Goal: Task Accomplishment & Management: Use online tool/utility

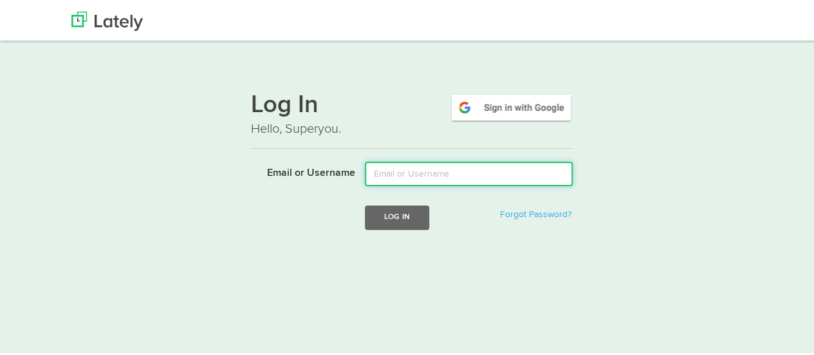
click at [389, 170] on input "Email or Username" at bounding box center [469, 172] width 208 height 24
type input "[EMAIL_ADDRESS][DOMAIN_NAME]"
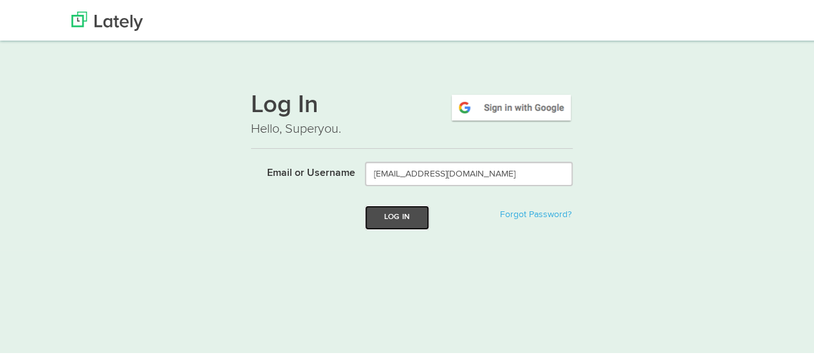
click at [396, 216] on button "Log In" at bounding box center [397, 215] width 64 height 24
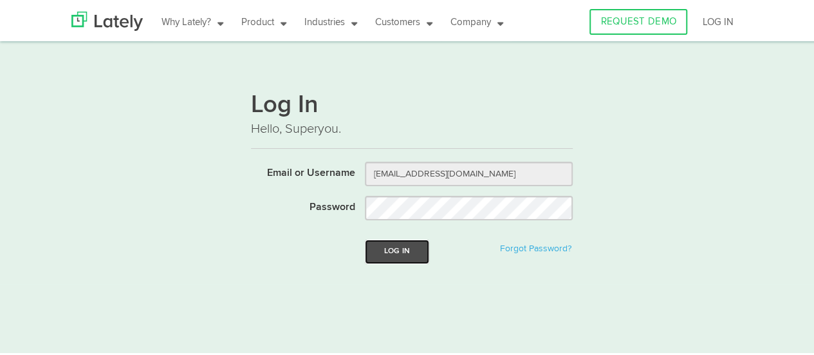
click at [389, 249] on button "Log In" at bounding box center [397, 250] width 64 height 24
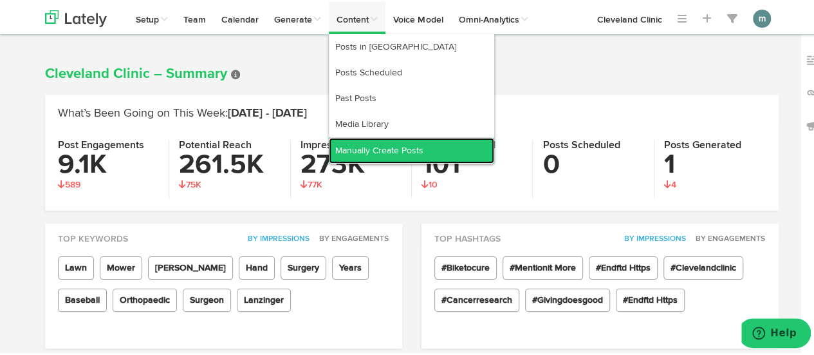
click at [374, 147] on link "Manually Create Posts" at bounding box center [411, 149] width 165 height 26
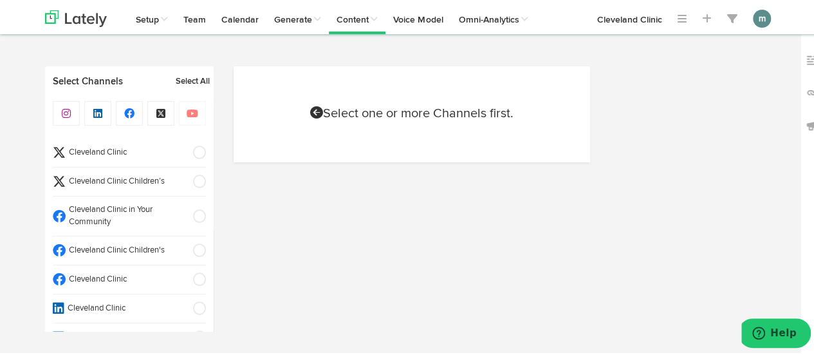
click at [137, 272] on span "Cleveland Clinic" at bounding box center [125, 278] width 119 height 12
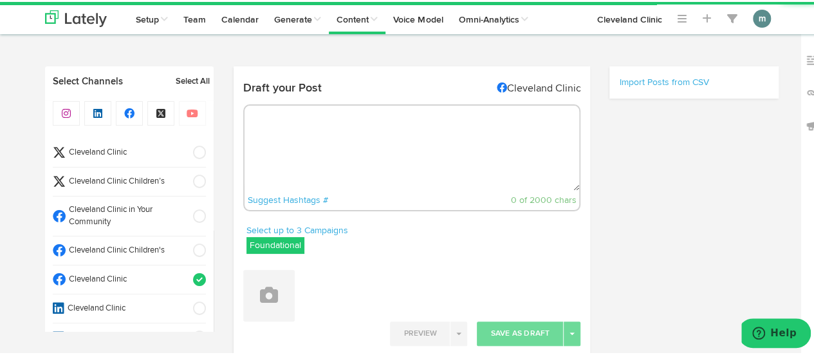
radio input "true"
select select "9"
select select "38"
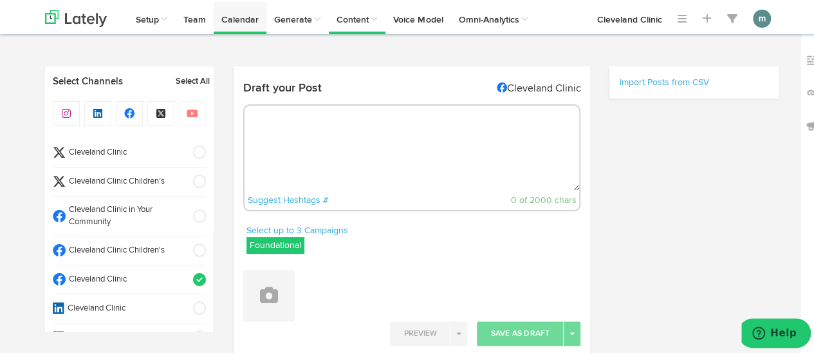
select select "11"
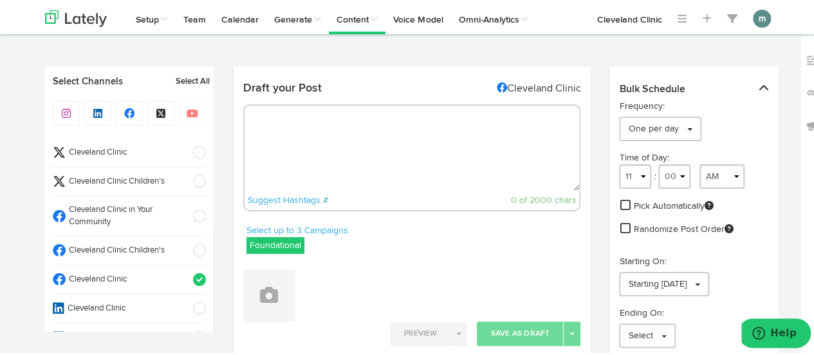
click at [264, 131] on textarea at bounding box center [412, 146] width 335 height 85
paste textarea "Zesty on the outside and sour on the inside, lemons typically don’t enjoy front…"
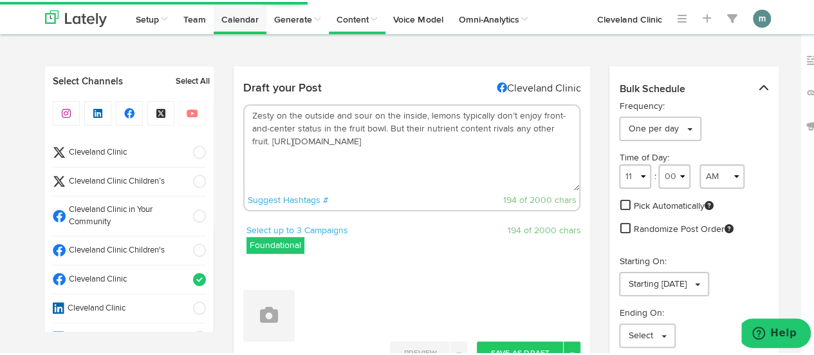
type textarea "Zesty on the outside and sour on the inside, lemons typically don’t enjoy front…"
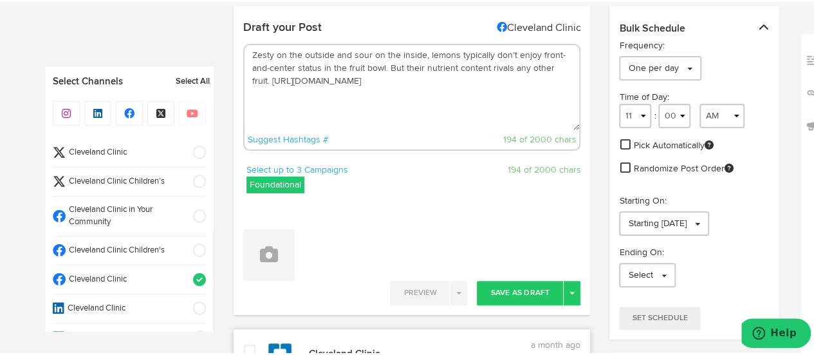
scroll to position [193, 0]
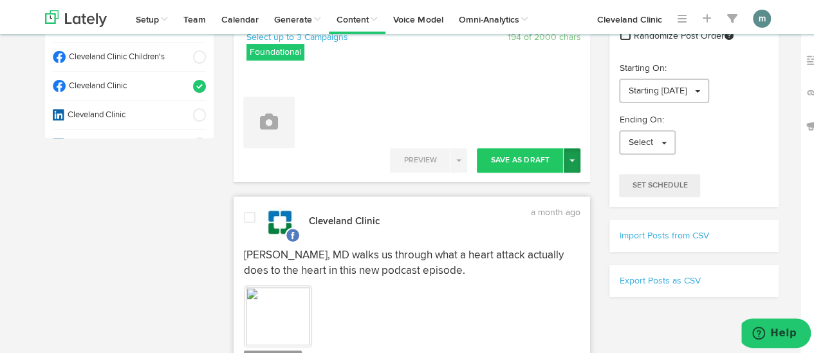
click at [569, 156] on button "Toggle Dropdown" at bounding box center [572, 158] width 17 height 24
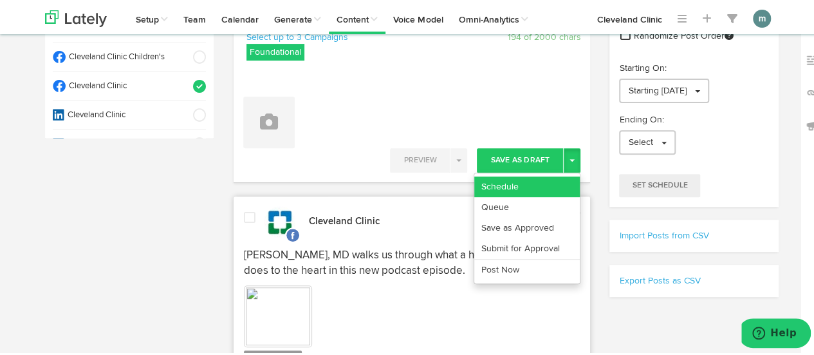
click at [548, 180] on link "Schedule" at bounding box center [527, 184] width 106 height 21
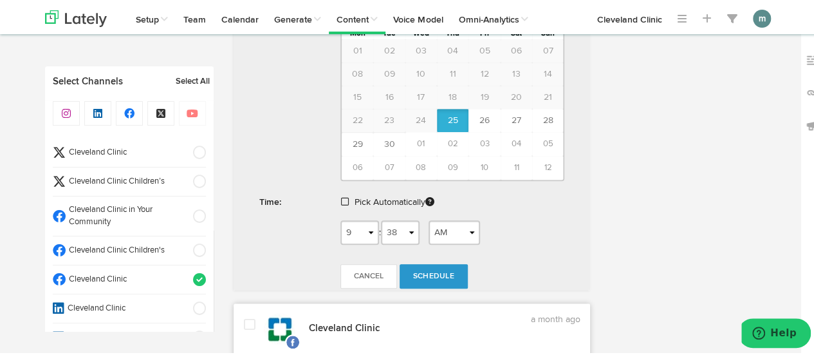
scroll to position [515, 0]
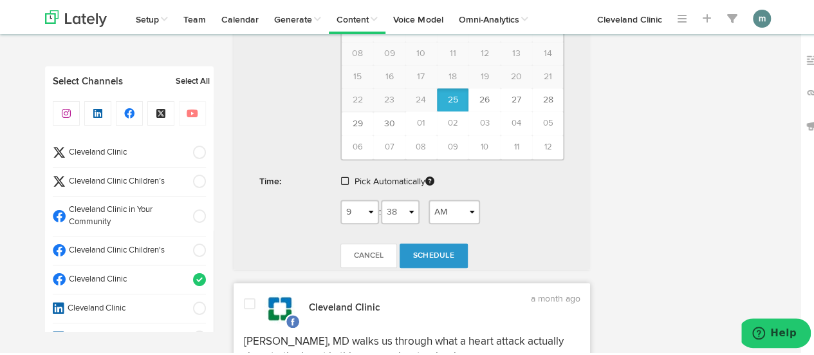
click at [341, 174] on span at bounding box center [345, 178] width 8 height 9
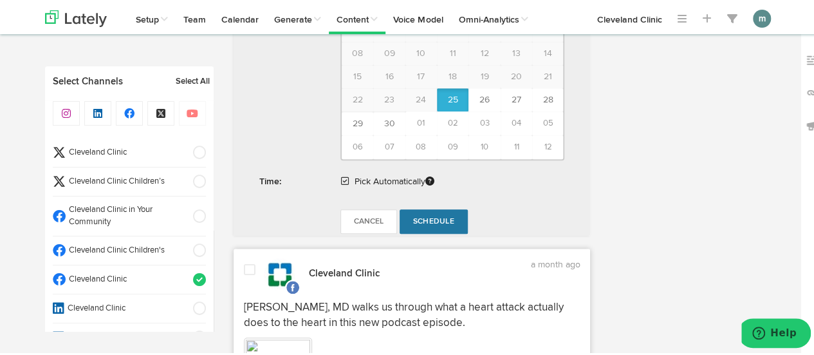
click at [430, 216] on span "Schedule" at bounding box center [433, 220] width 41 height 8
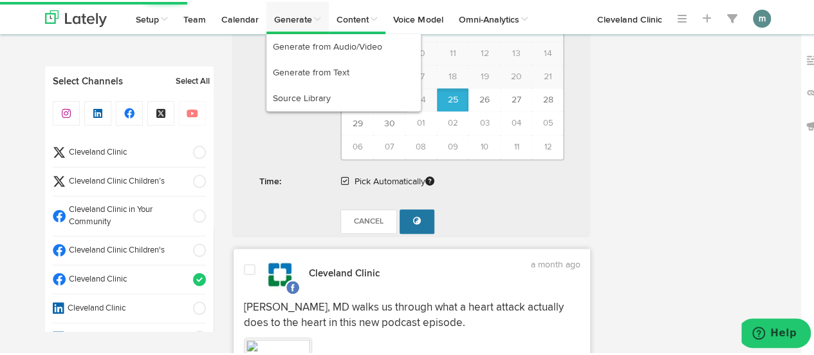
select select "11"
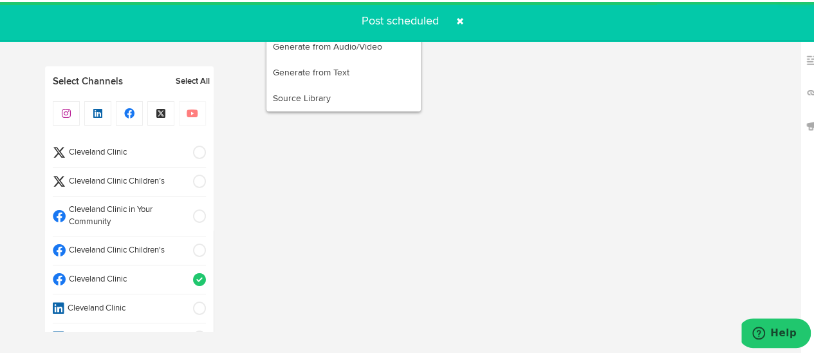
radio input "true"
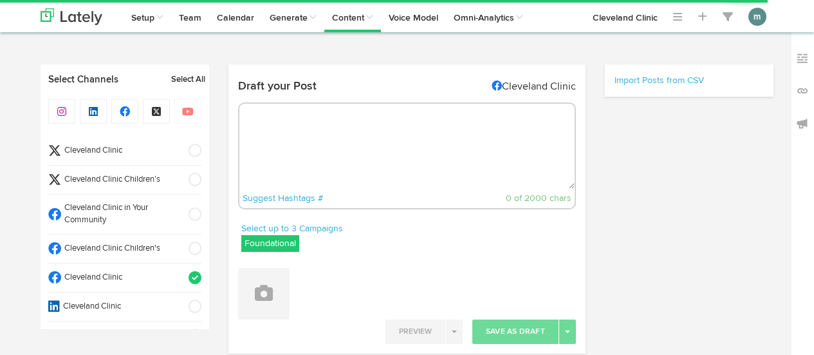
radio input "true"
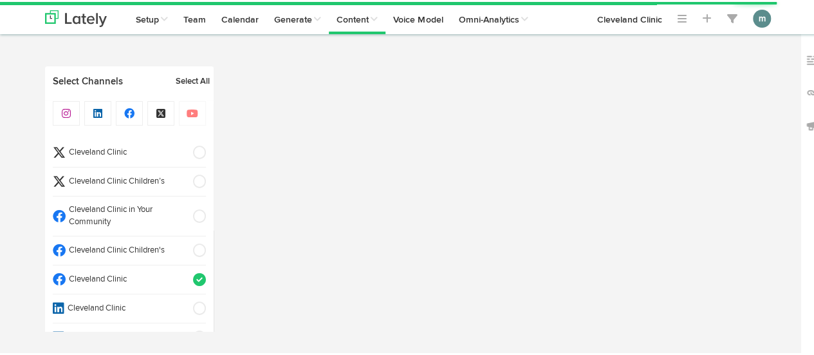
select select "9"
select select "39"
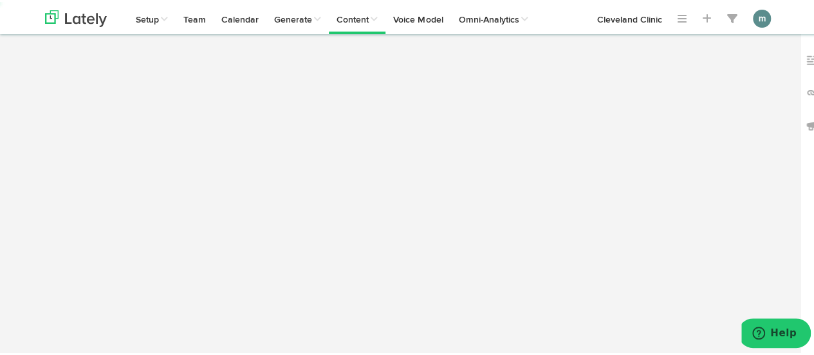
scroll to position [12, 0]
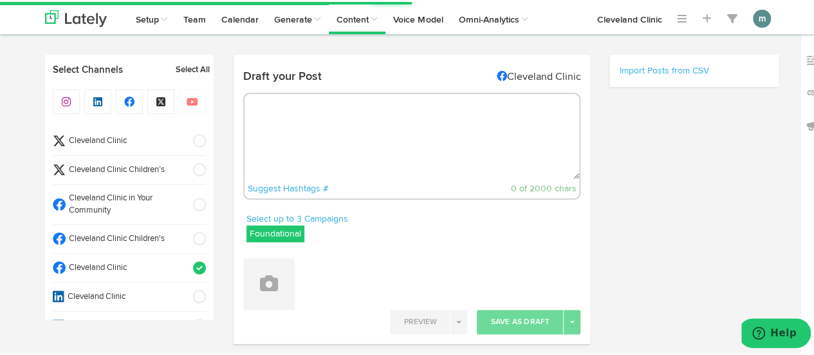
click at [359, 149] on textarea at bounding box center [412, 134] width 335 height 85
select select "11"
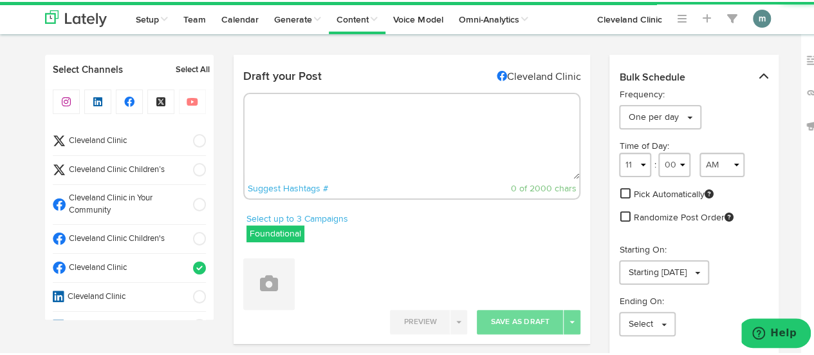
paste textarea "New glasses or a new prescription can make you feel weird at first, but that’s …"
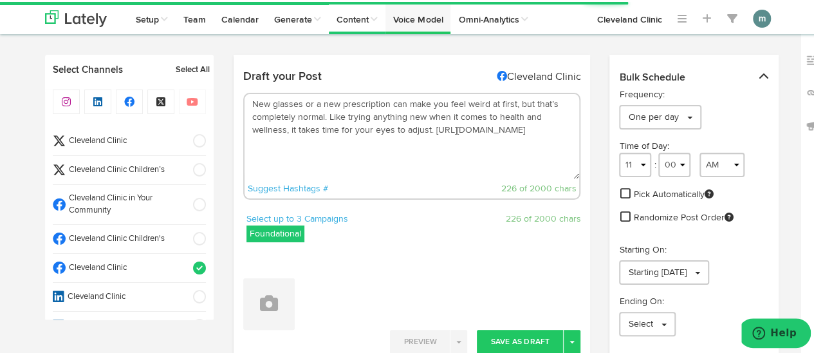
type textarea "New glasses or a new prescription can make you feel weird at first, but that’s …"
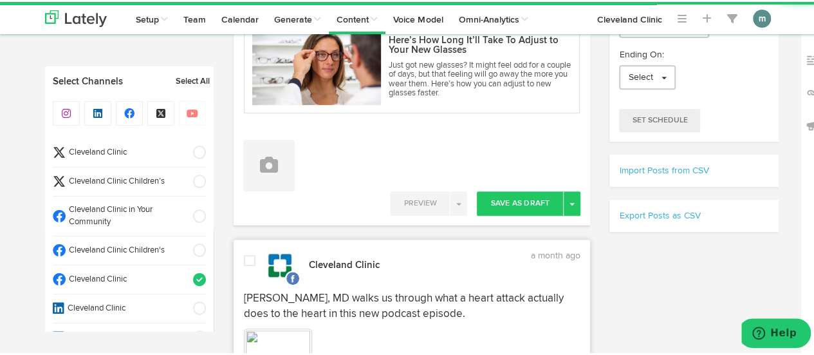
scroll to position [333, 0]
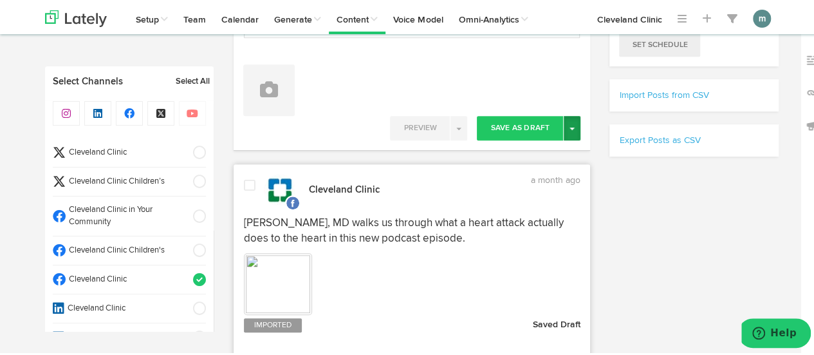
click at [572, 127] on button "Toggle Dropdown" at bounding box center [572, 126] width 17 height 24
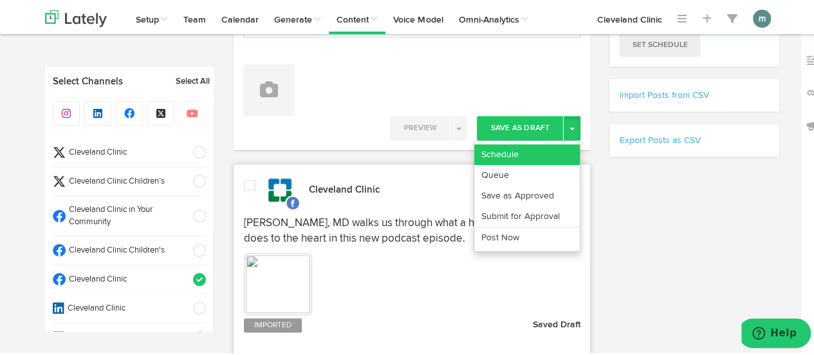
click at [528, 149] on link "Schedule" at bounding box center [527, 152] width 106 height 21
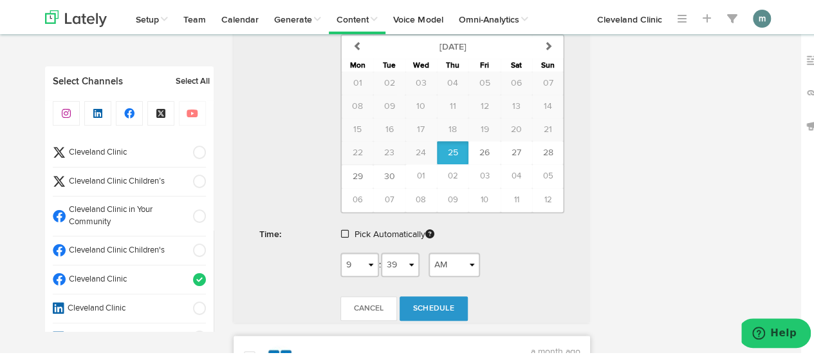
scroll to position [591, 0]
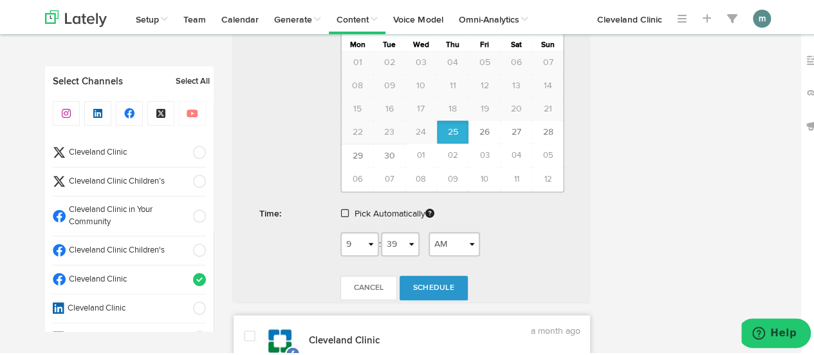
click at [342, 210] on span at bounding box center [345, 211] width 8 height 9
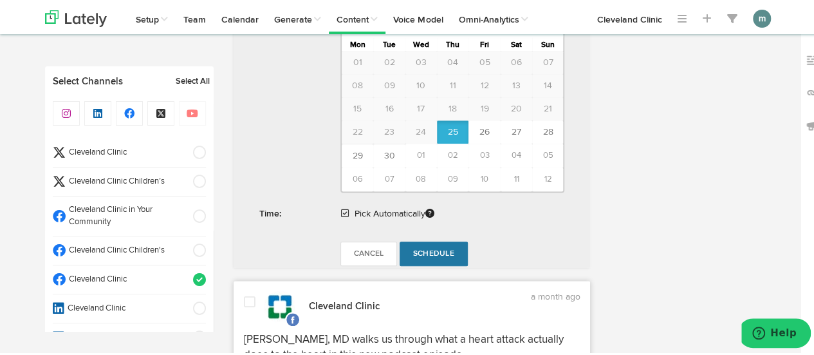
click at [430, 248] on span "Schedule" at bounding box center [433, 252] width 41 height 8
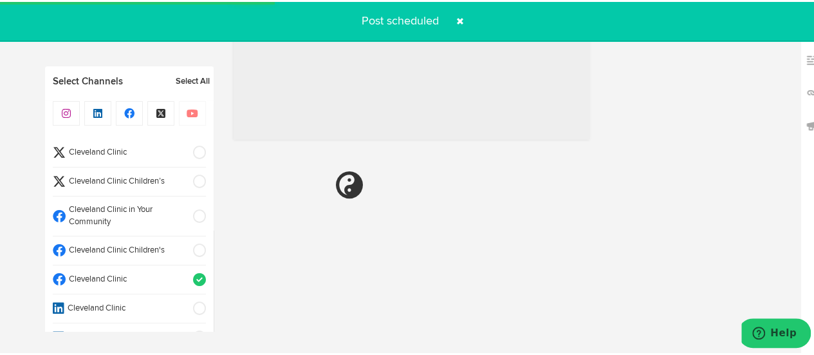
radio input "true"
select select "11"
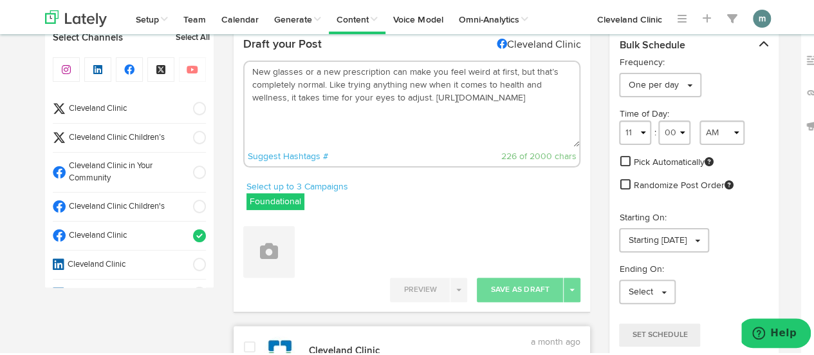
scroll to position [0, 0]
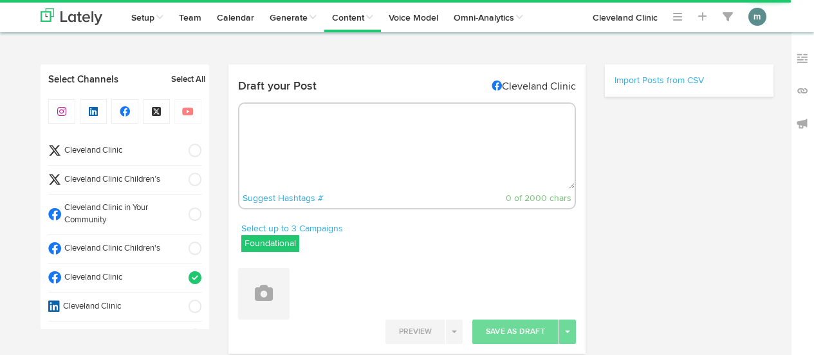
radio input "true"
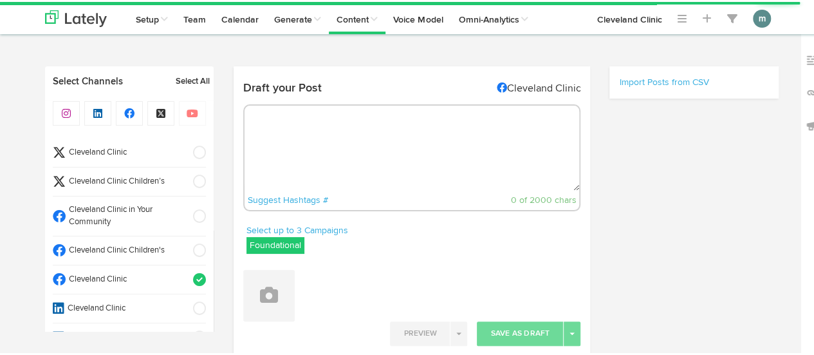
select select "9"
select select "40"
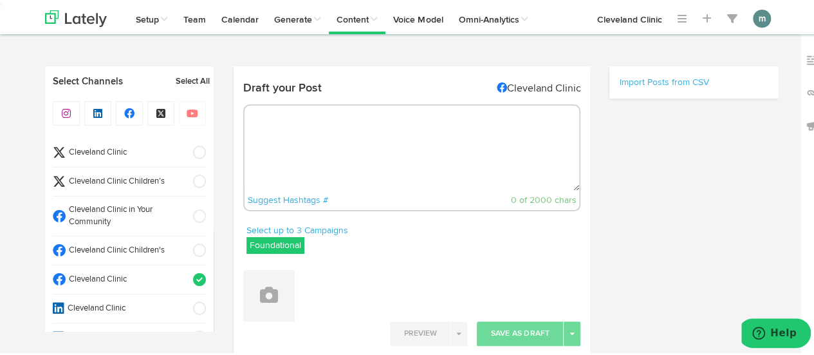
click at [286, 142] on textarea at bounding box center [412, 146] width 335 height 85
select select "11"
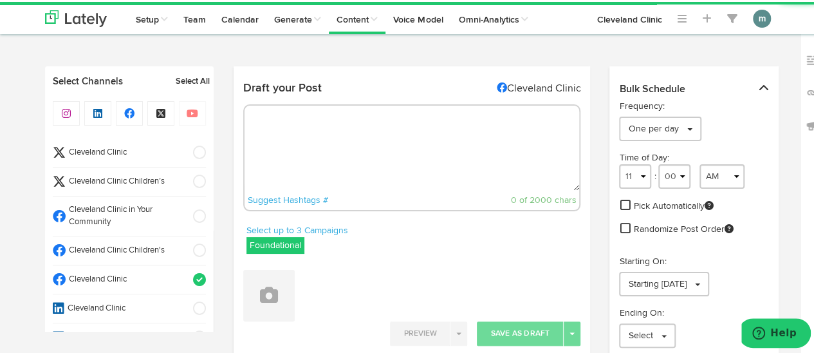
paste textarea "5 best stretches and exercises for plantar fasciitis: https://cle.clinic/4nj0srr"
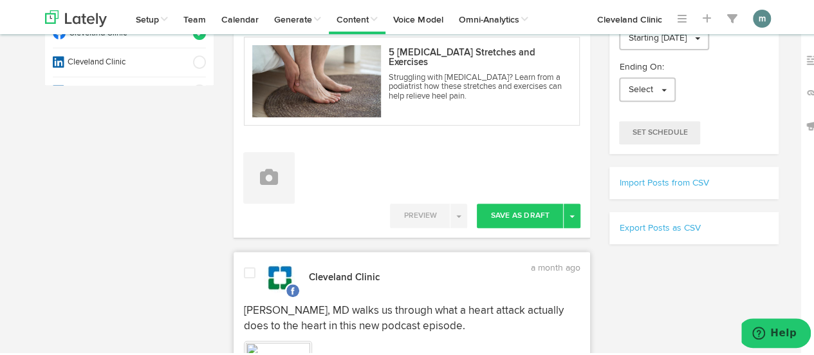
scroll to position [257, 0]
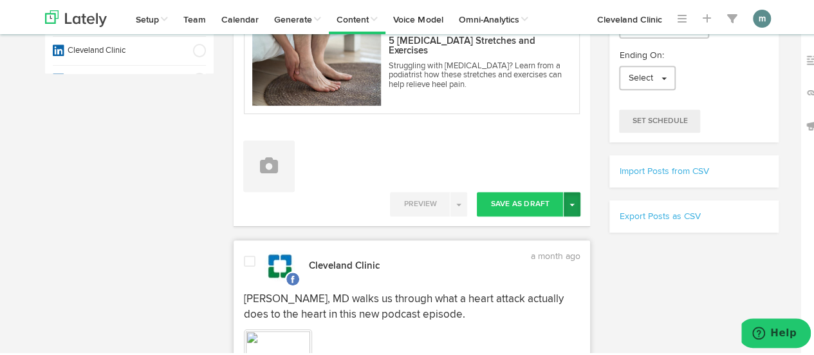
type textarea "5 best stretches and exercises for plantar fasciitis: https://cle.clinic/4nj0srr"
click at [570, 202] on span "button" at bounding box center [572, 202] width 5 height 3
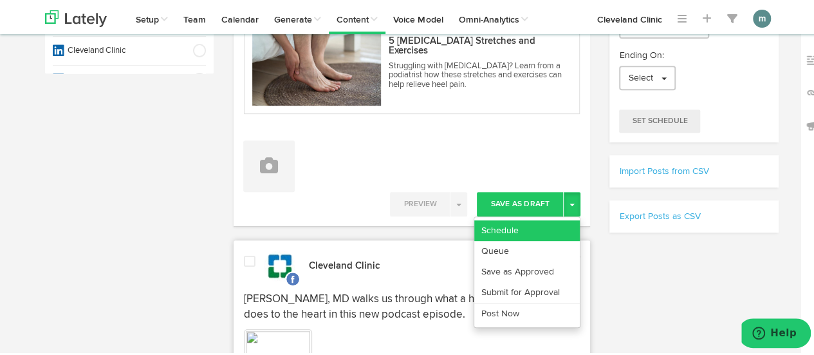
click at [552, 224] on link "Schedule" at bounding box center [527, 228] width 106 height 21
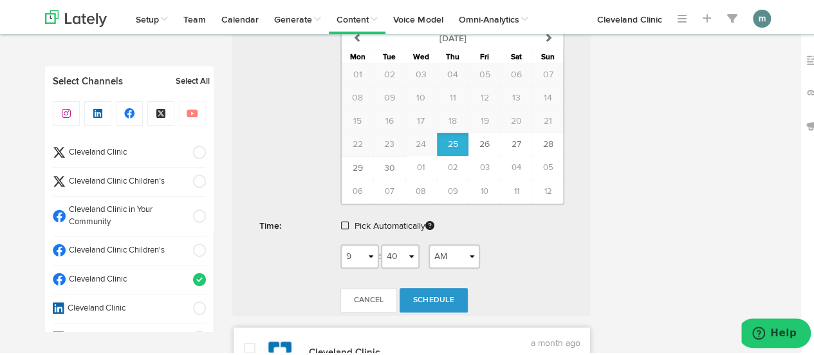
scroll to position [579, 0]
click at [344, 221] on span at bounding box center [345, 222] width 8 height 9
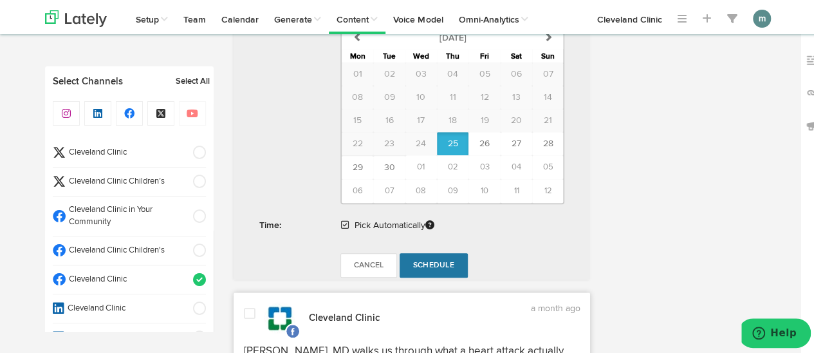
click at [426, 259] on span "Schedule" at bounding box center [433, 263] width 41 height 8
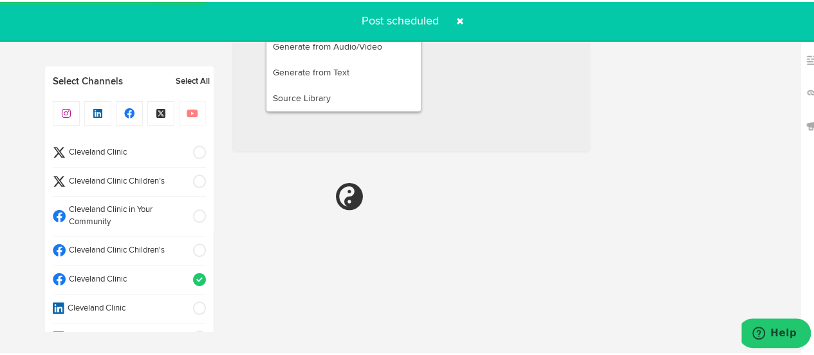
scroll to position [772, 0]
radio input "true"
select select "11"
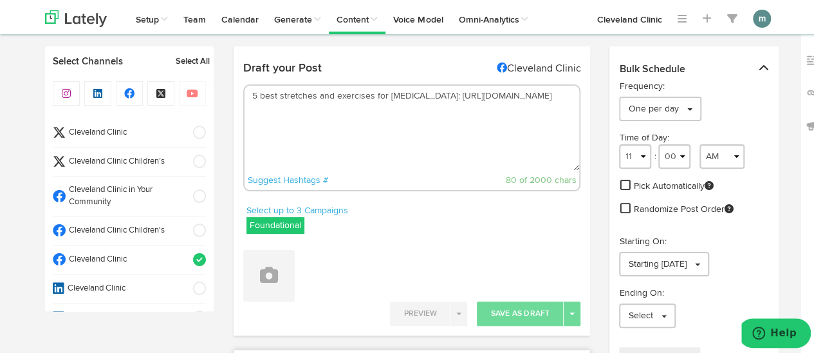
scroll to position [0, 0]
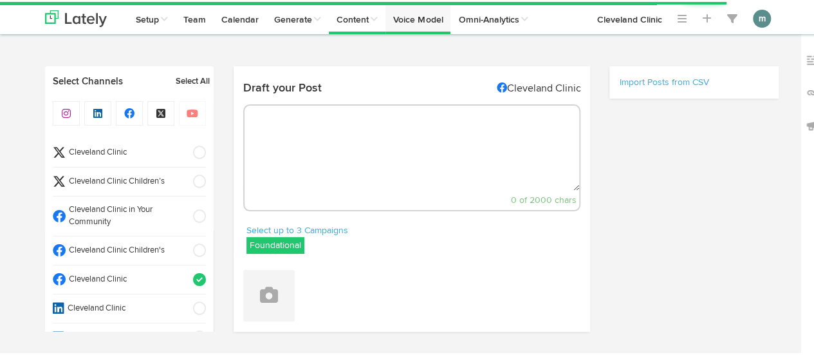
select select "9"
select select "40"
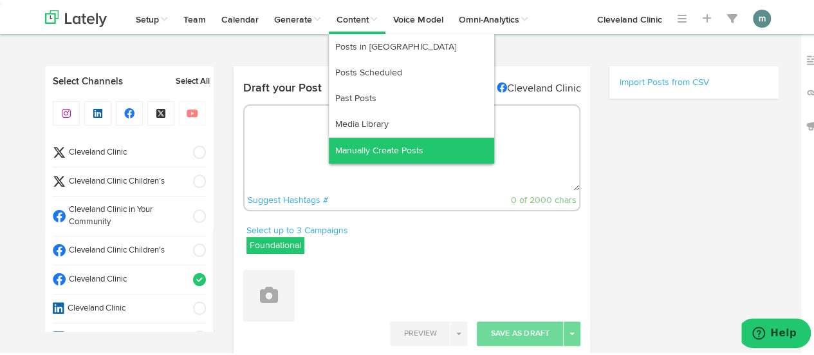
select select "11"
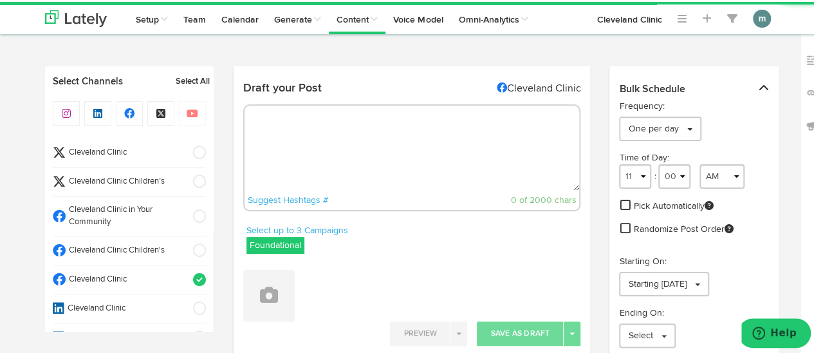
click at [303, 130] on textarea at bounding box center [412, 146] width 335 height 85
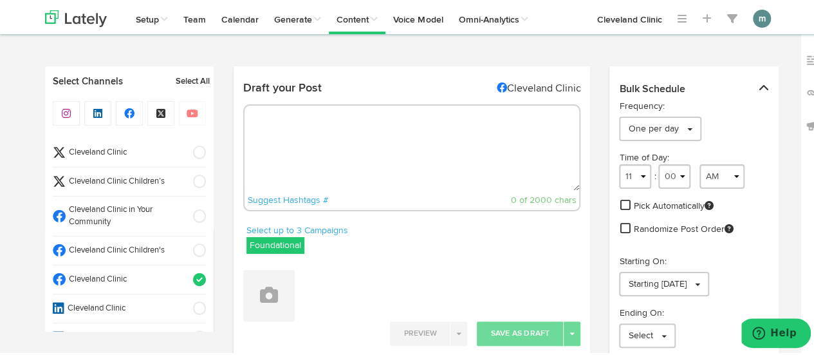
paste textarea "The majority of lumps are harmless and no cause for worry. To get a better unde…"
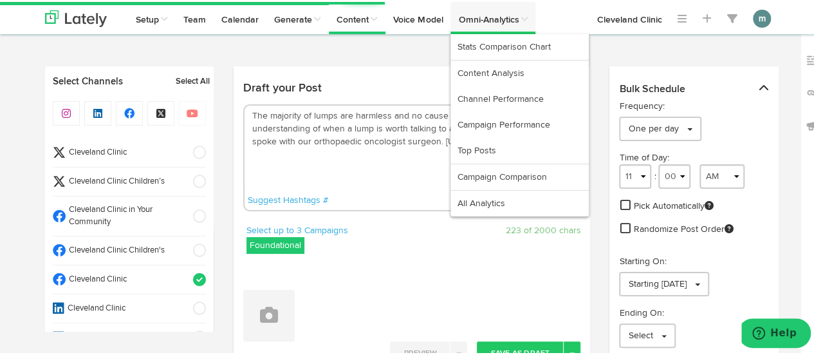
type textarea "The majority of lumps are harmless and no cause for worry. To get a better unde…"
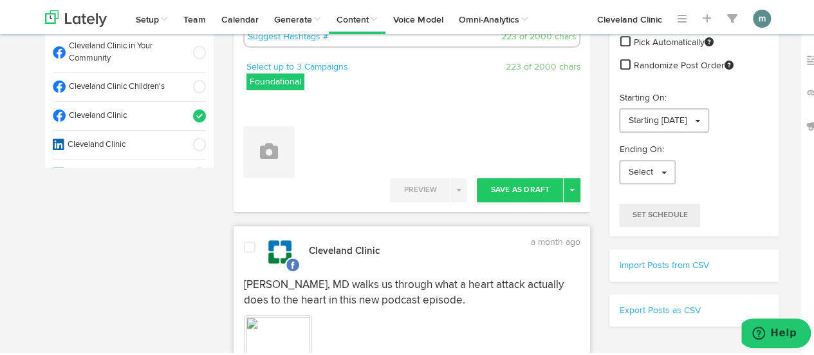
scroll to position [257, 0]
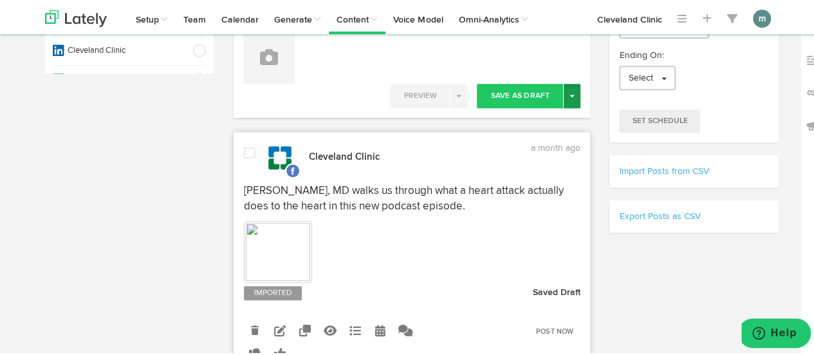
click at [568, 96] on button "Toggle Dropdown" at bounding box center [572, 94] width 17 height 24
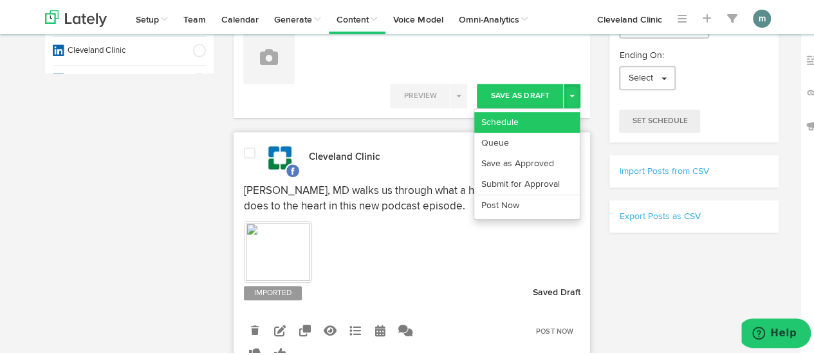
click at [554, 119] on link "Schedule" at bounding box center [527, 120] width 106 height 21
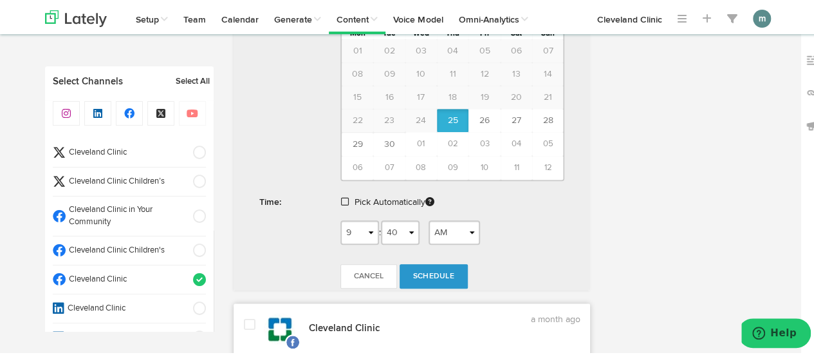
scroll to position [515, 0]
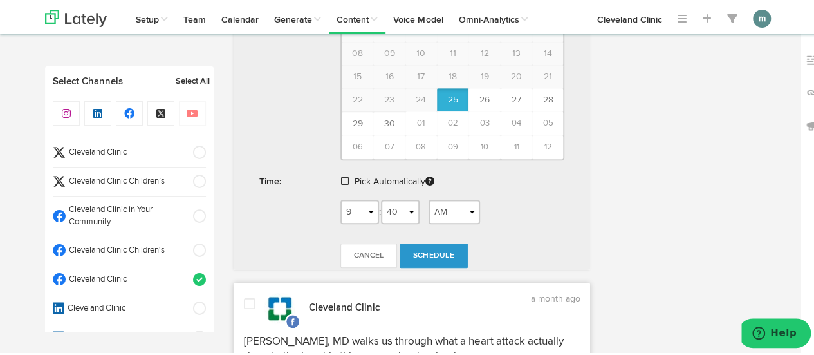
click at [343, 177] on span at bounding box center [345, 178] width 8 height 9
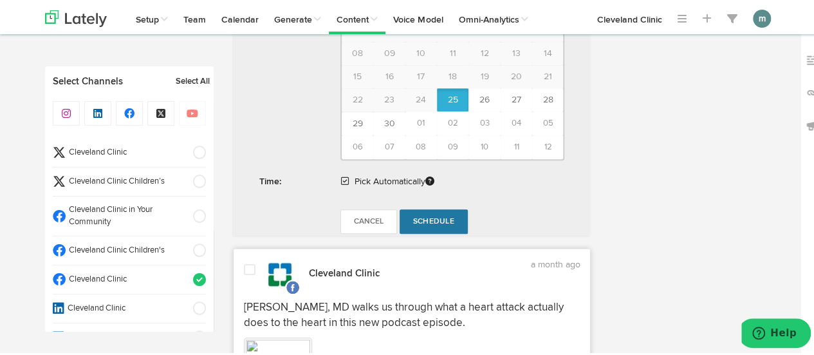
click at [426, 219] on span "Schedule" at bounding box center [433, 220] width 41 height 8
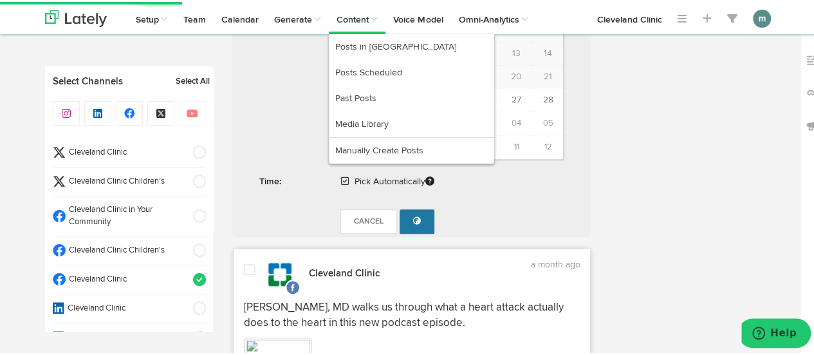
select select "11"
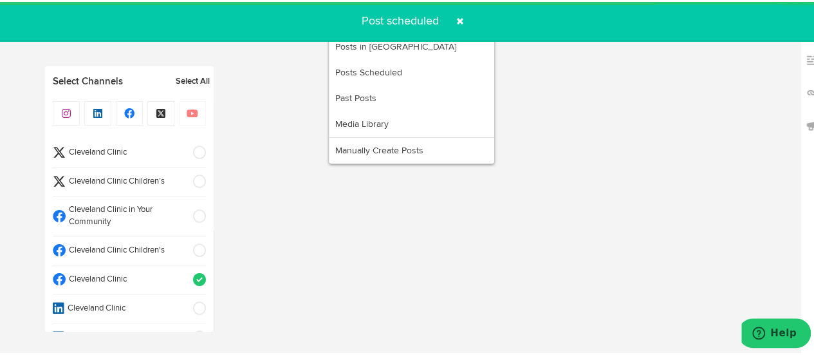
radio input "true"
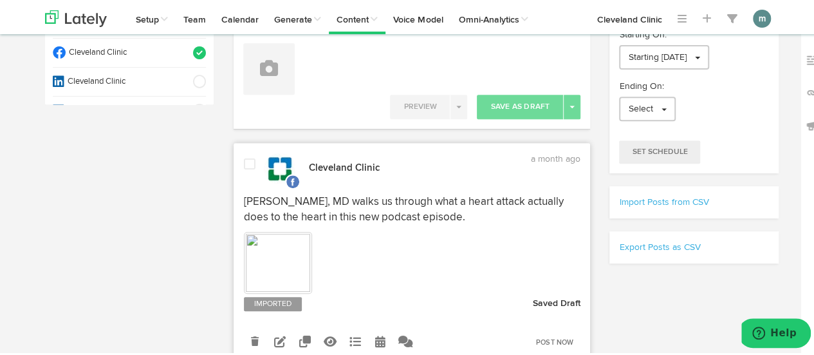
scroll to position [76, 0]
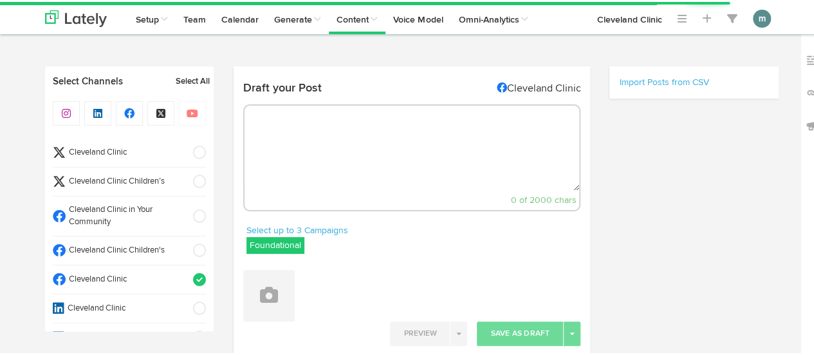
scroll to position [75, 0]
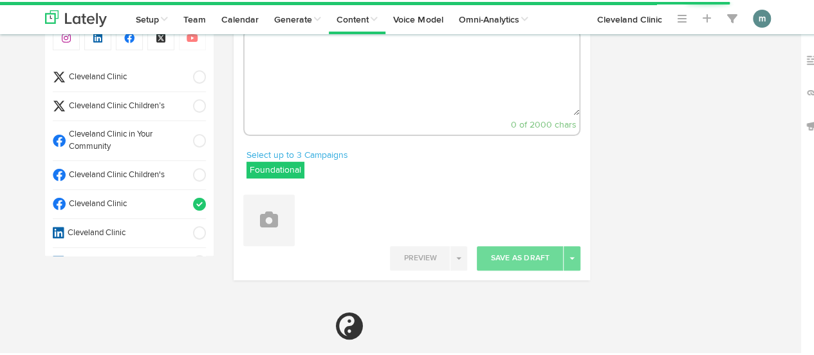
select select "9"
select select "41"
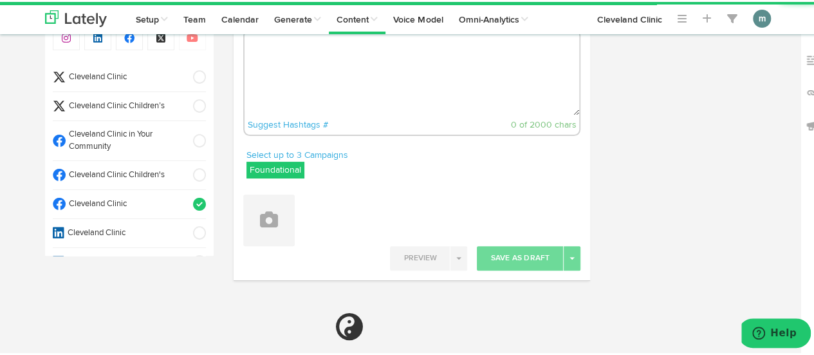
click at [128, 68] on li "Cleveland Clinic" at bounding box center [129, 75] width 153 height 29
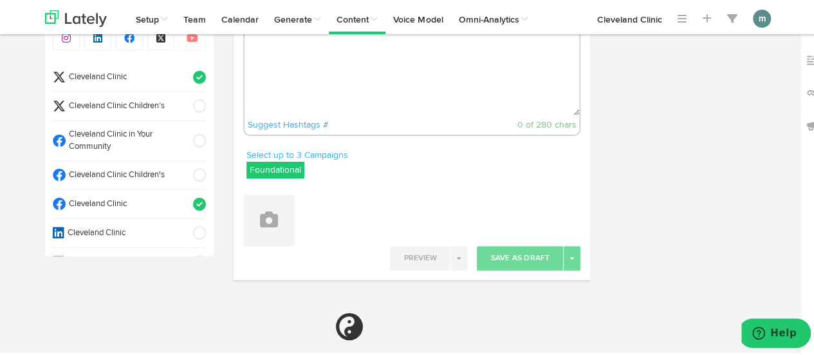
select select "11"
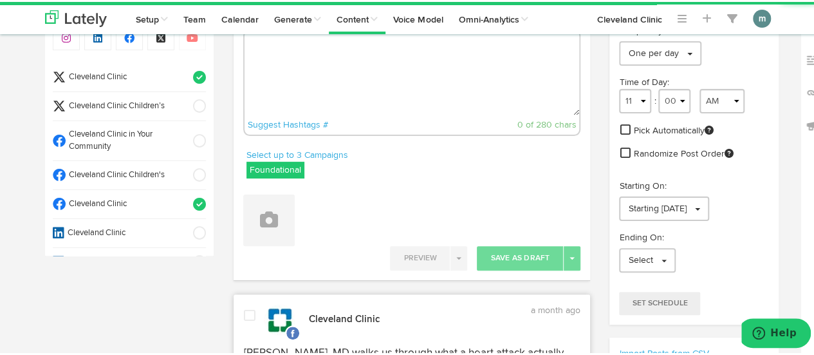
click at [135, 196] on span "Cleveland Clinic" at bounding box center [125, 202] width 119 height 12
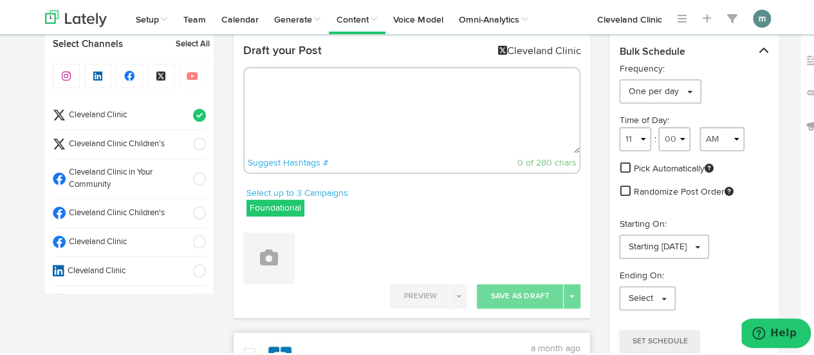
scroll to position [0, 0]
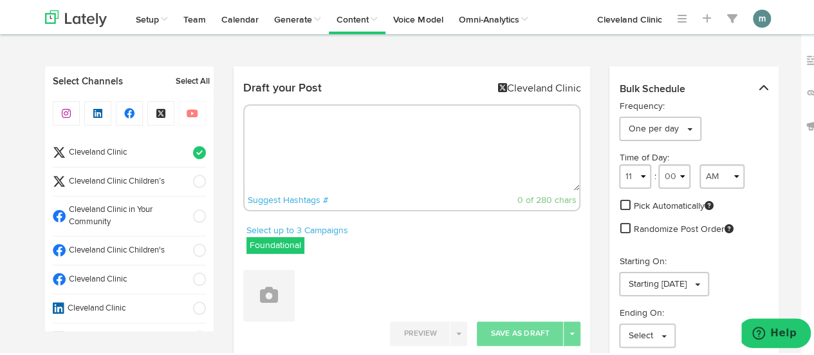
click at [288, 135] on textarea at bounding box center [412, 146] width 335 height 85
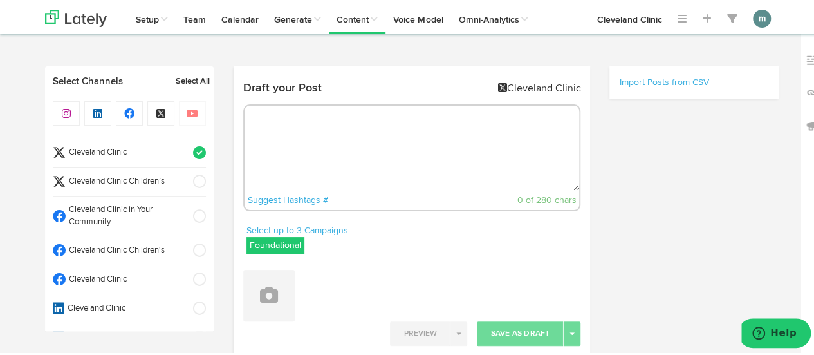
paste textarea "Zesty on the outside and sour on the inside, lemons typically don’t enjoy front…"
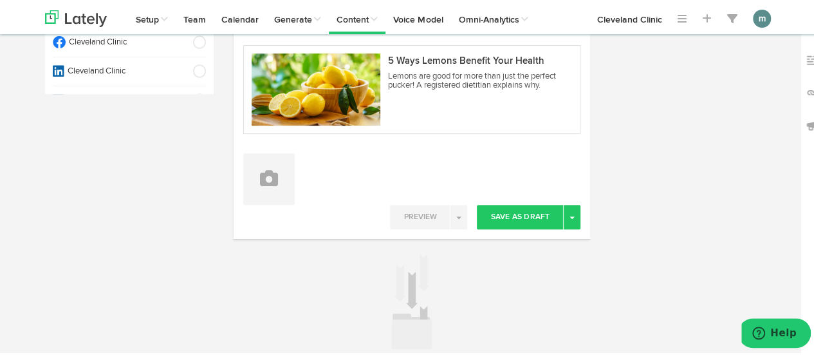
scroll to position [257, 0]
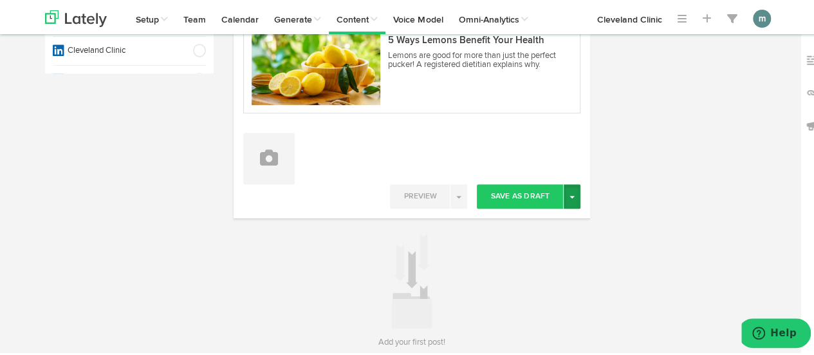
type textarea "Zesty on the outside and sour on the inside, lemons typically don’t enjoy front…"
click at [570, 198] on button "Toggle Dropdown" at bounding box center [572, 194] width 17 height 24
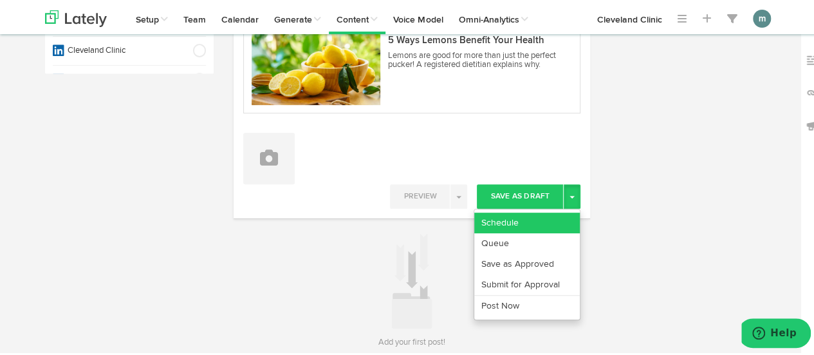
click at [542, 216] on link "Schedule" at bounding box center [527, 220] width 106 height 21
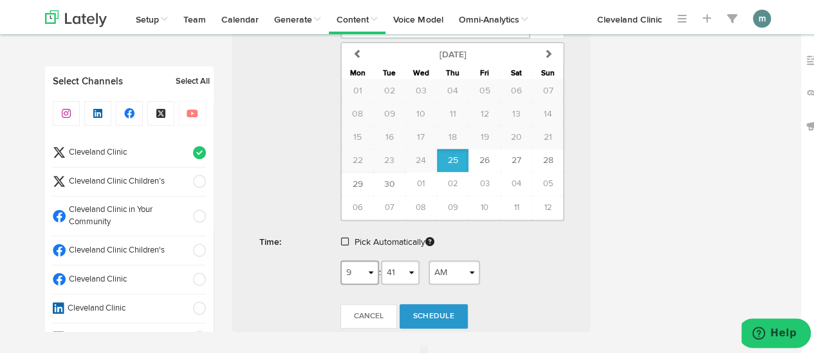
scroll to position [579, 0]
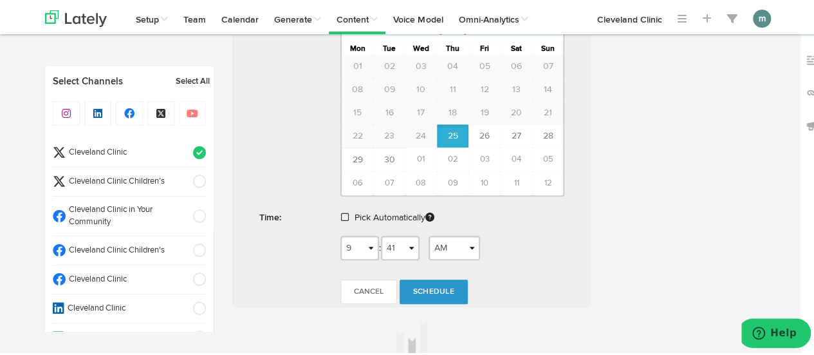
click at [341, 212] on span at bounding box center [345, 214] width 8 height 9
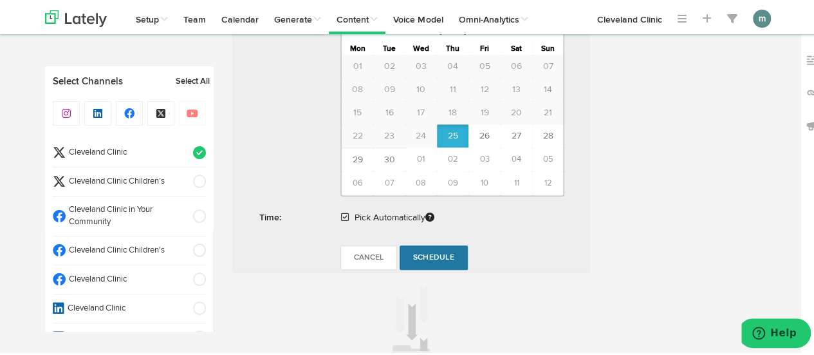
click at [434, 252] on span "Schedule" at bounding box center [433, 256] width 41 height 8
radio input "true"
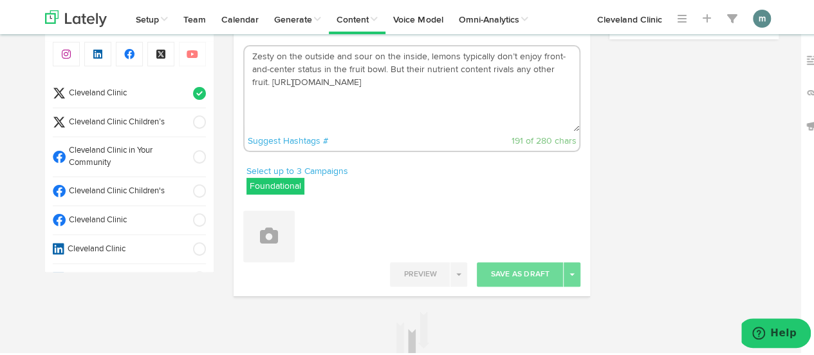
scroll to position [0, 0]
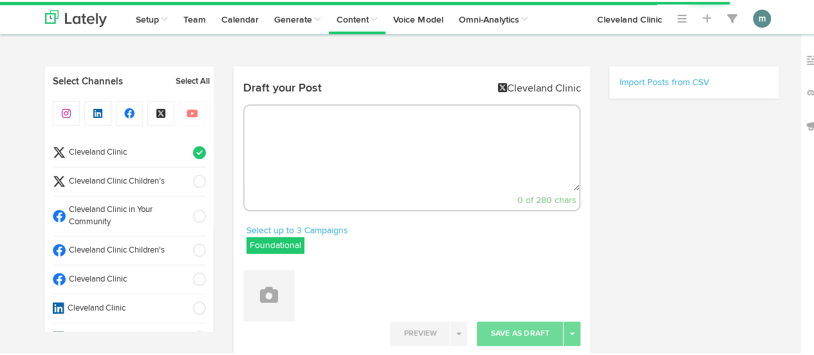
select select "9"
select select "42"
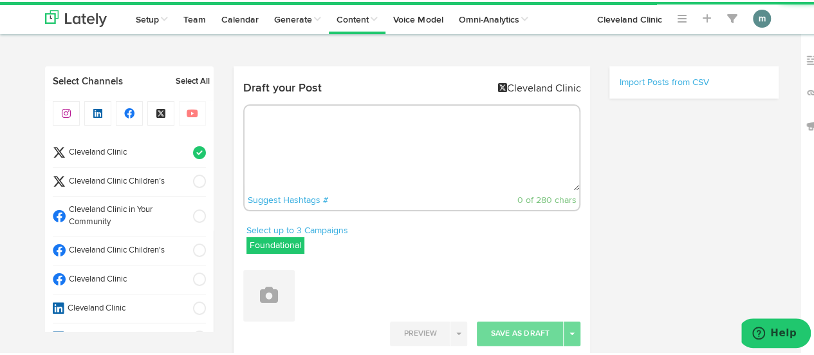
click at [299, 139] on textarea at bounding box center [412, 146] width 335 height 85
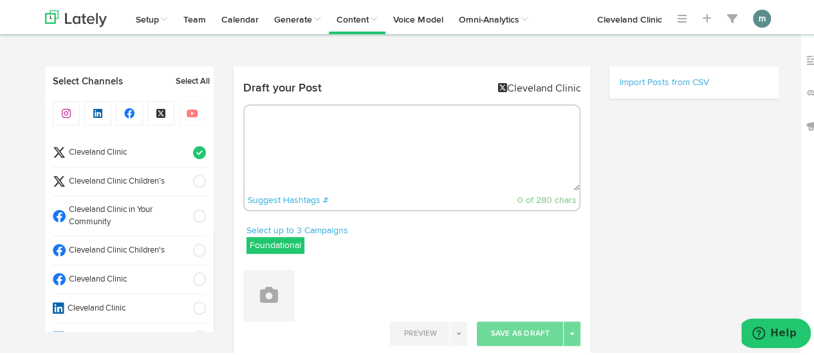
paste textarea "New glasses or a new prescription can make you feel weird at first, but that’s …"
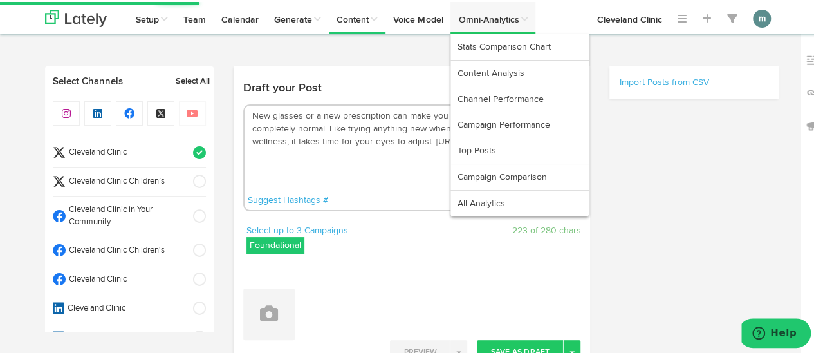
type textarea "New glasses or a new prescription can make you feel weird at first, but that’s …"
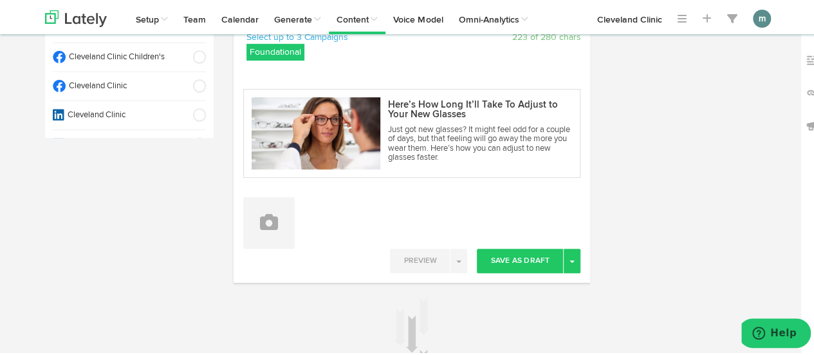
scroll to position [257, 0]
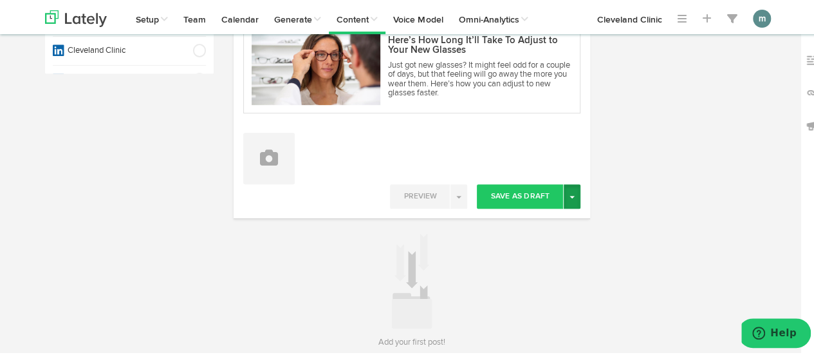
click at [571, 194] on button "Toggle Dropdown" at bounding box center [572, 194] width 17 height 24
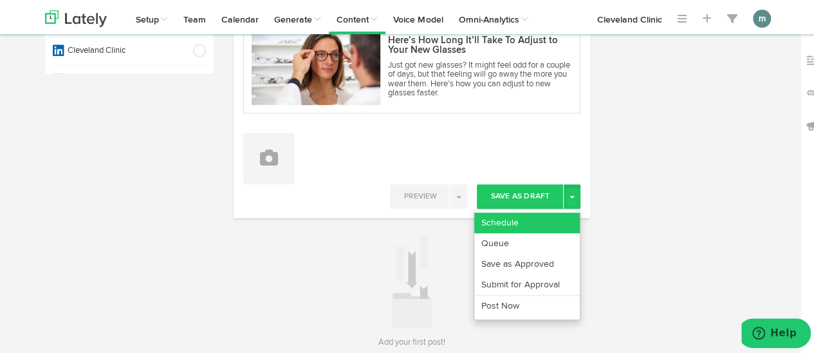
click at [518, 223] on link "Schedule" at bounding box center [527, 220] width 106 height 21
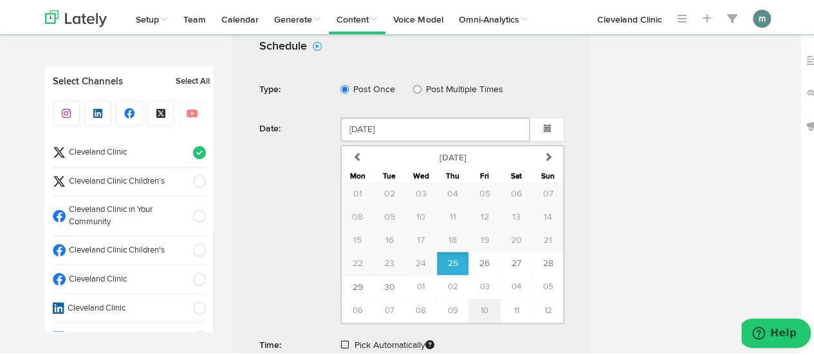
scroll to position [519, 0]
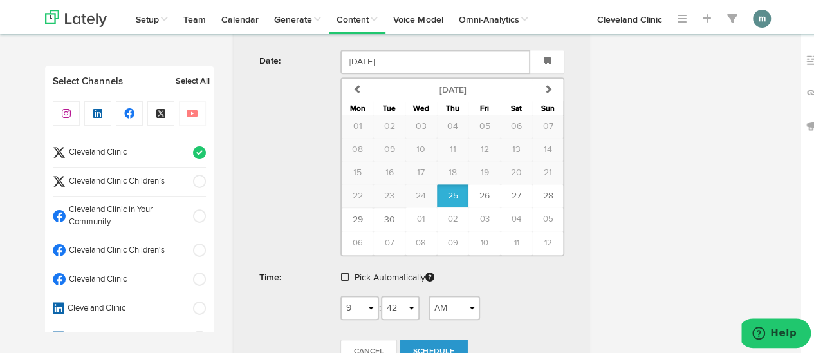
click at [341, 274] on span at bounding box center [345, 274] width 8 height 9
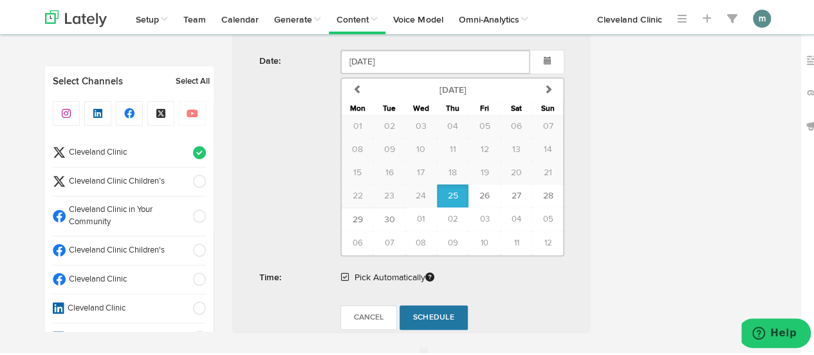
click at [438, 312] on span "Schedule" at bounding box center [433, 316] width 41 height 8
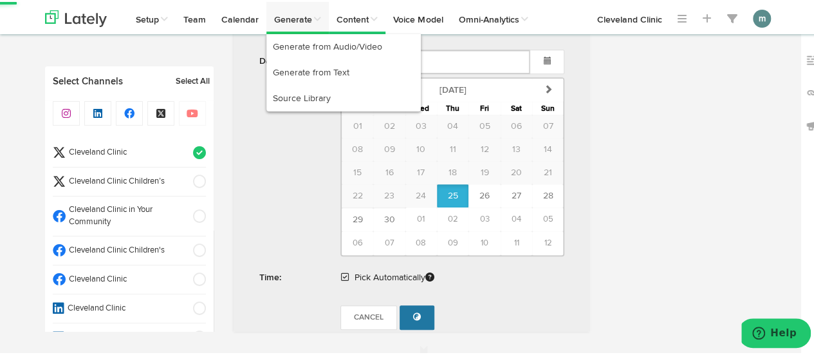
radio input "true"
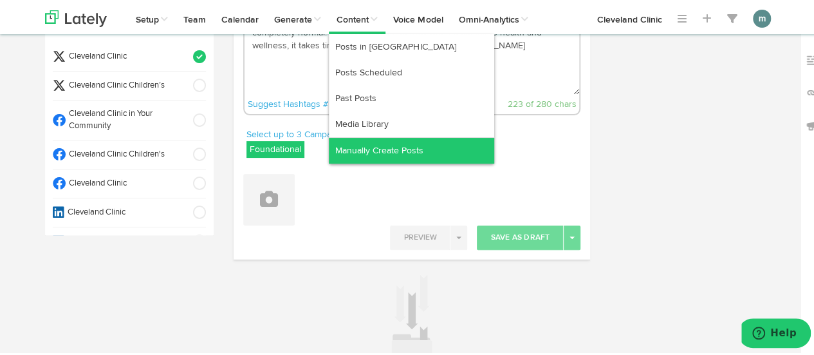
scroll to position [0, 0]
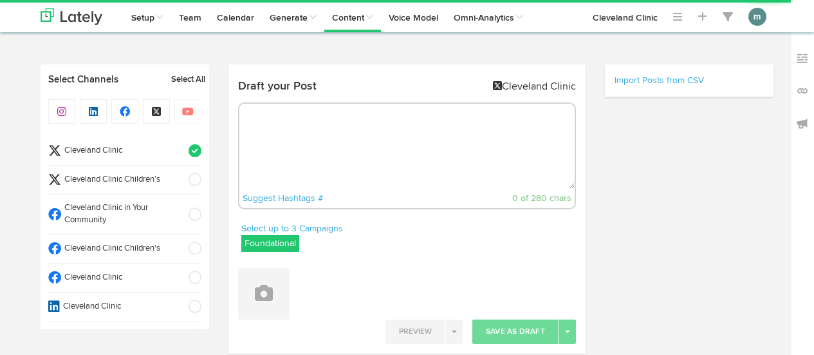
radio input "true"
select select "9"
select select "42"
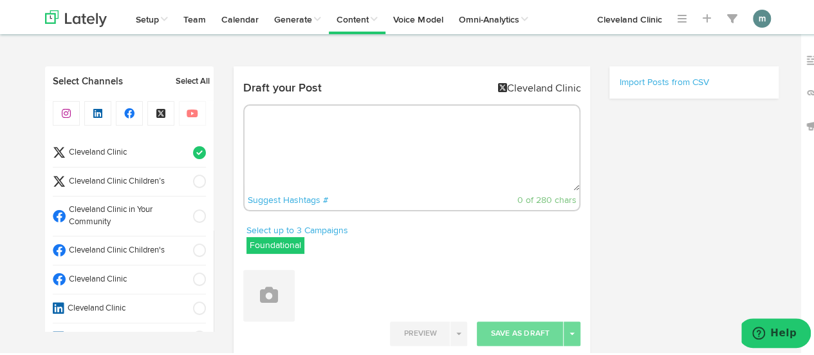
click at [304, 133] on textarea at bounding box center [412, 146] width 335 height 85
paste textarea "5 best stretches and exercises for plantar fasciitis: https://cle.clinic/48zvwPg"
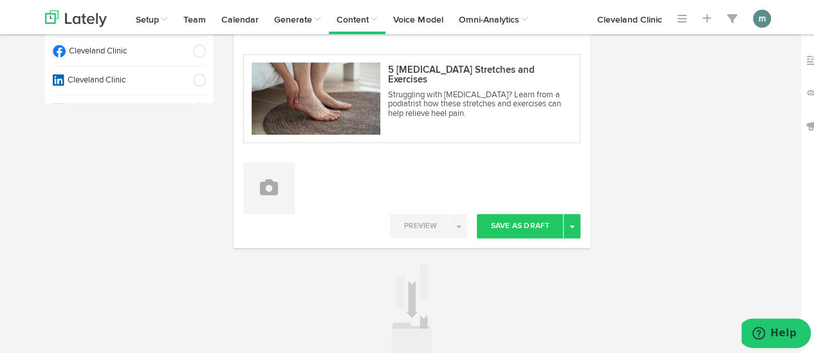
scroll to position [257, 0]
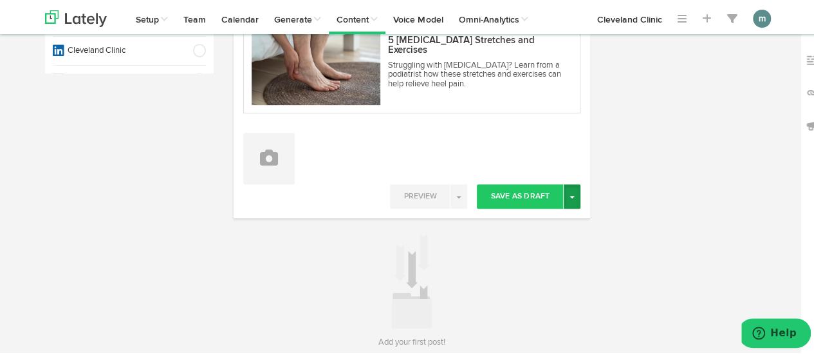
type textarea "5 best stretches and exercises for plantar fasciitis: https://cle.clinic/48zvwPg"
click at [567, 198] on button "Toggle Dropdown" at bounding box center [572, 194] width 17 height 24
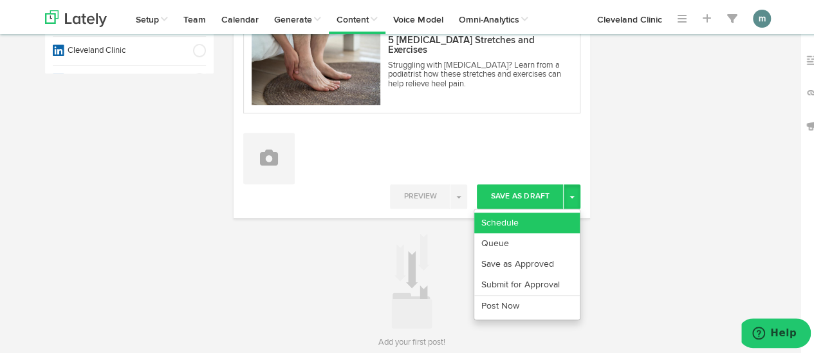
click at [521, 215] on link "Schedule" at bounding box center [527, 220] width 106 height 21
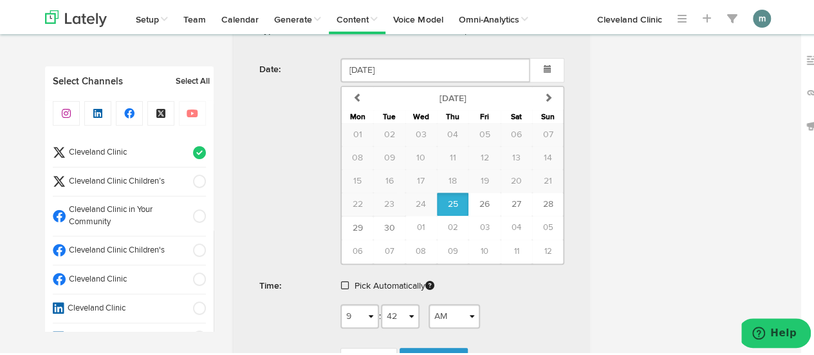
scroll to position [579, 0]
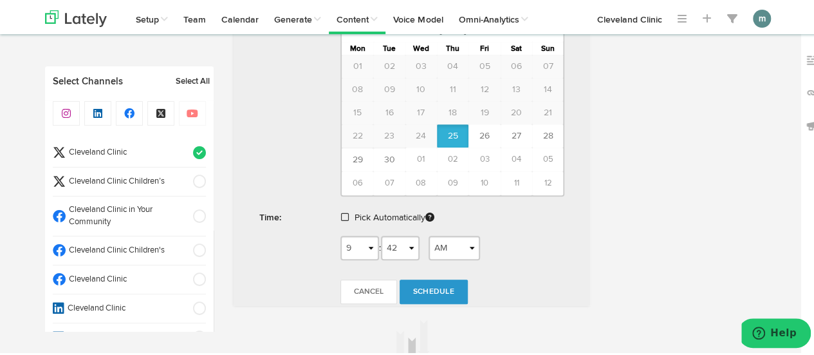
click at [341, 212] on span at bounding box center [345, 214] width 8 height 9
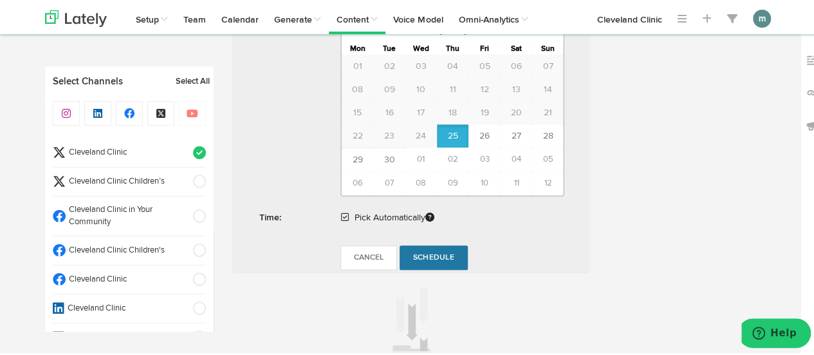
click at [428, 252] on span "Schedule" at bounding box center [433, 256] width 41 height 8
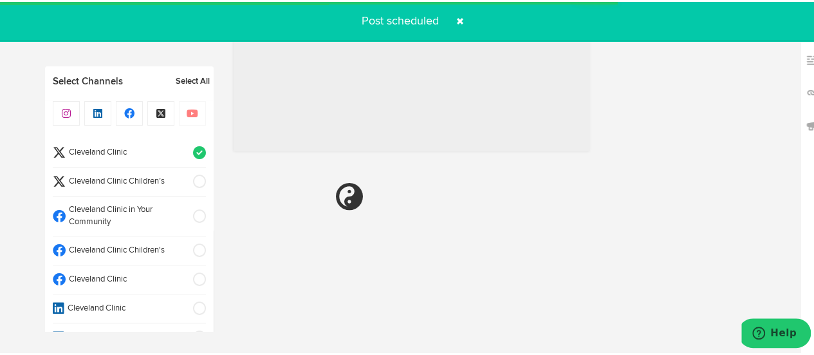
radio input "true"
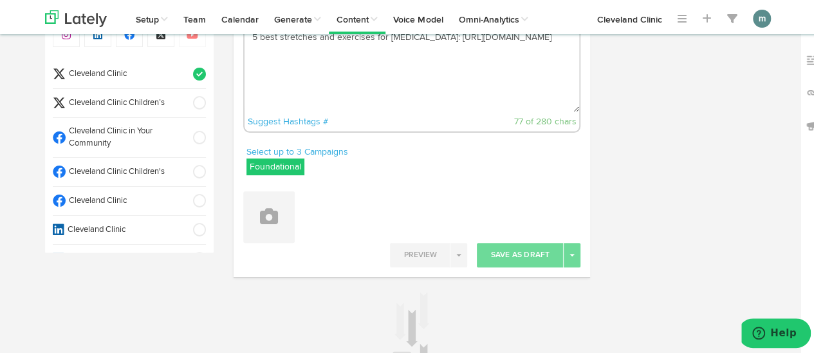
scroll to position [0, 0]
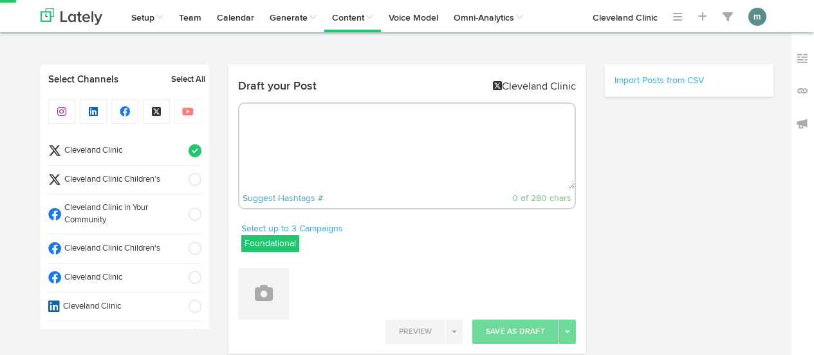
radio input "true"
select select "9"
select select "43"
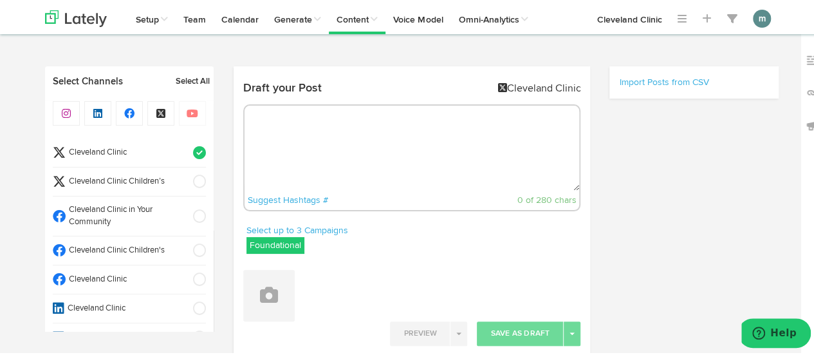
drag, startPoint x: 277, startPoint y: 126, endPoint x: 284, endPoint y: 120, distance: 9.3
click at [277, 126] on textarea at bounding box center [412, 146] width 335 height 85
paste textarea "The majority of lumps are harmless and no cause for worry. To get a better unde…"
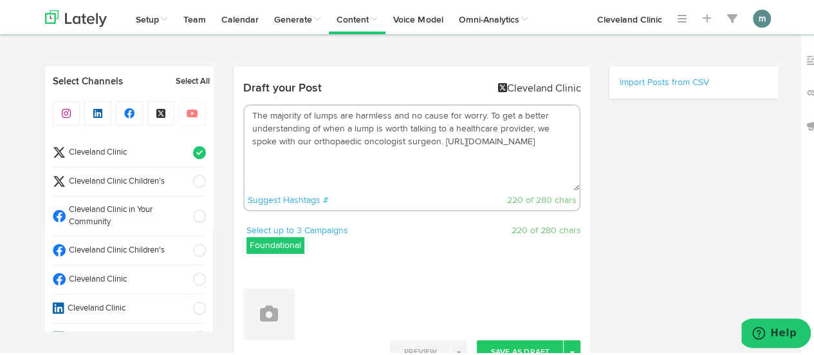
type textarea "The majority of lumps are harmless and no cause for worry. To get a better unde…"
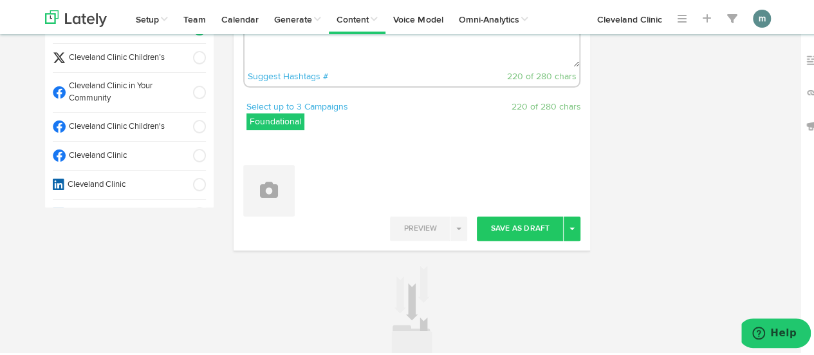
scroll to position [129, 0]
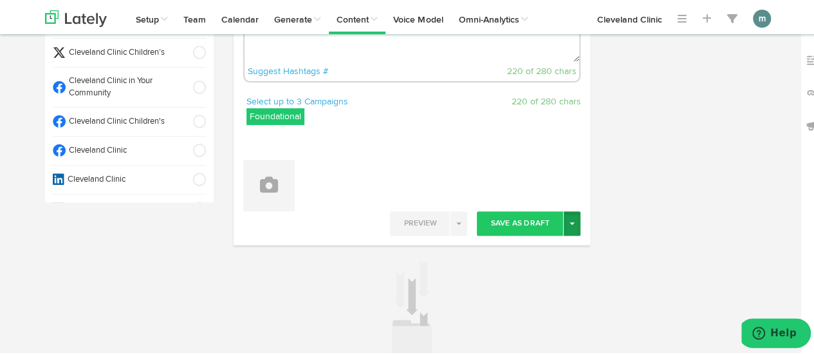
click at [570, 221] on span "button" at bounding box center [572, 221] width 5 height 3
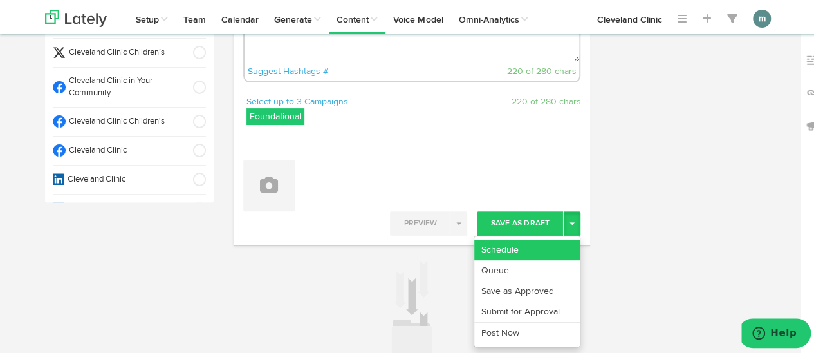
click at [548, 239] on link "Schedule" at bounding box center [527, 248] width 106 height 21
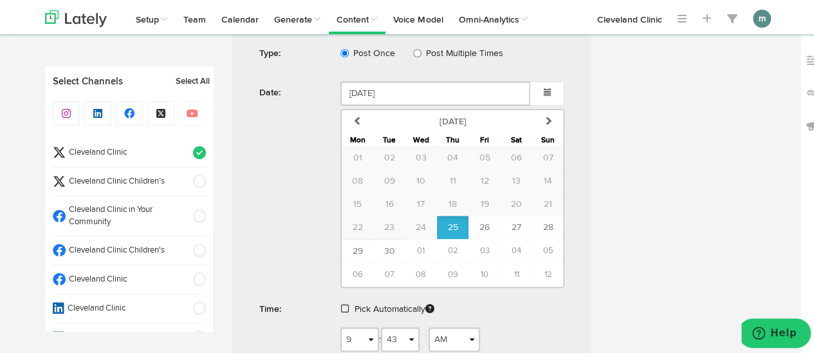
scroll to position [451, 0]
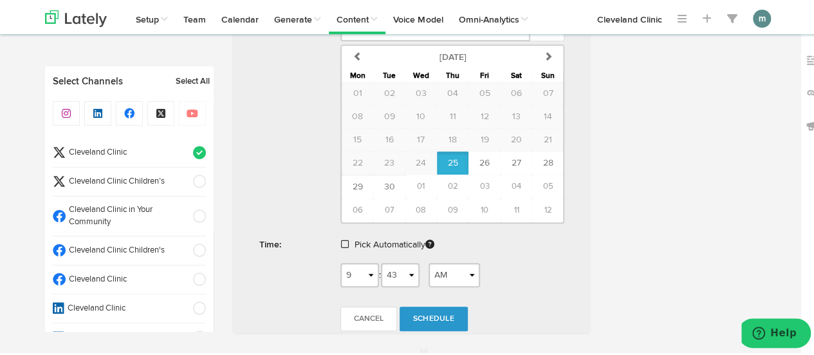
click at [341, 238] on span at bounding box center [345, 242] width 8 height 9
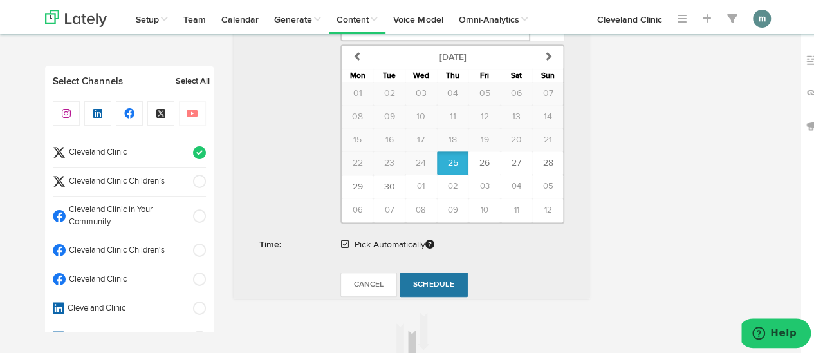
click at [427, 280] on span "Schedule" at bounding box center [433, 283] width 41 height 8
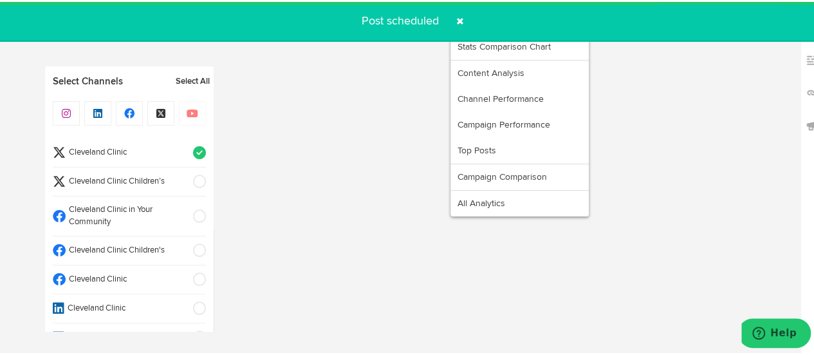
radio input "true"
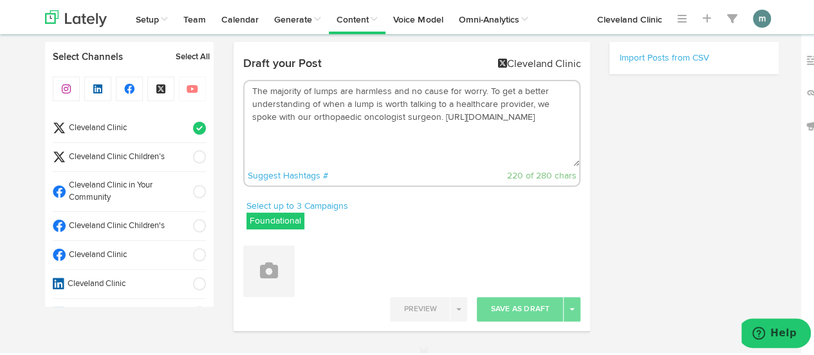
scroll to position [0, 0]
